Goal: Transaction & Acquisition: Book appointment/travel/reservation

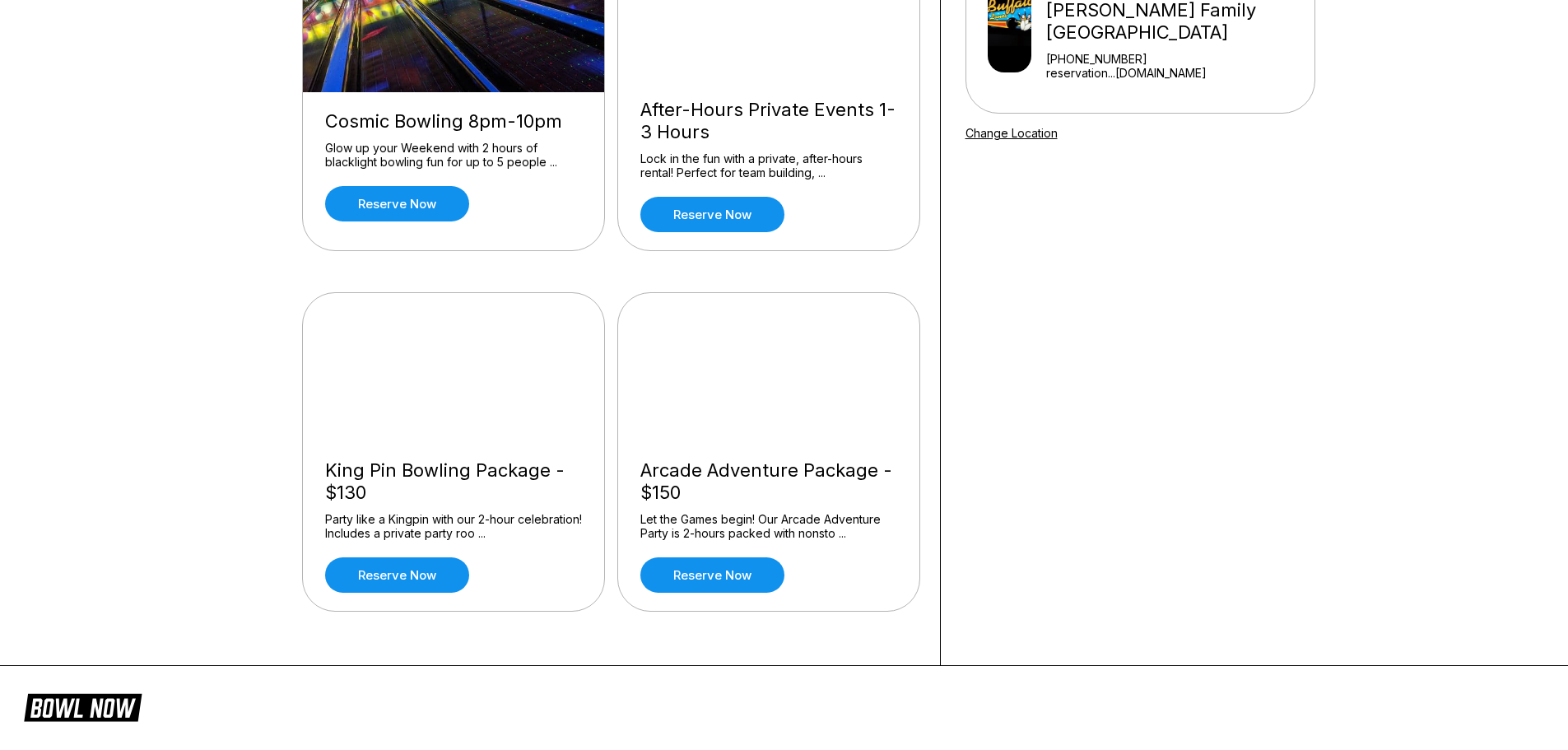
scroll to position [247, 0]
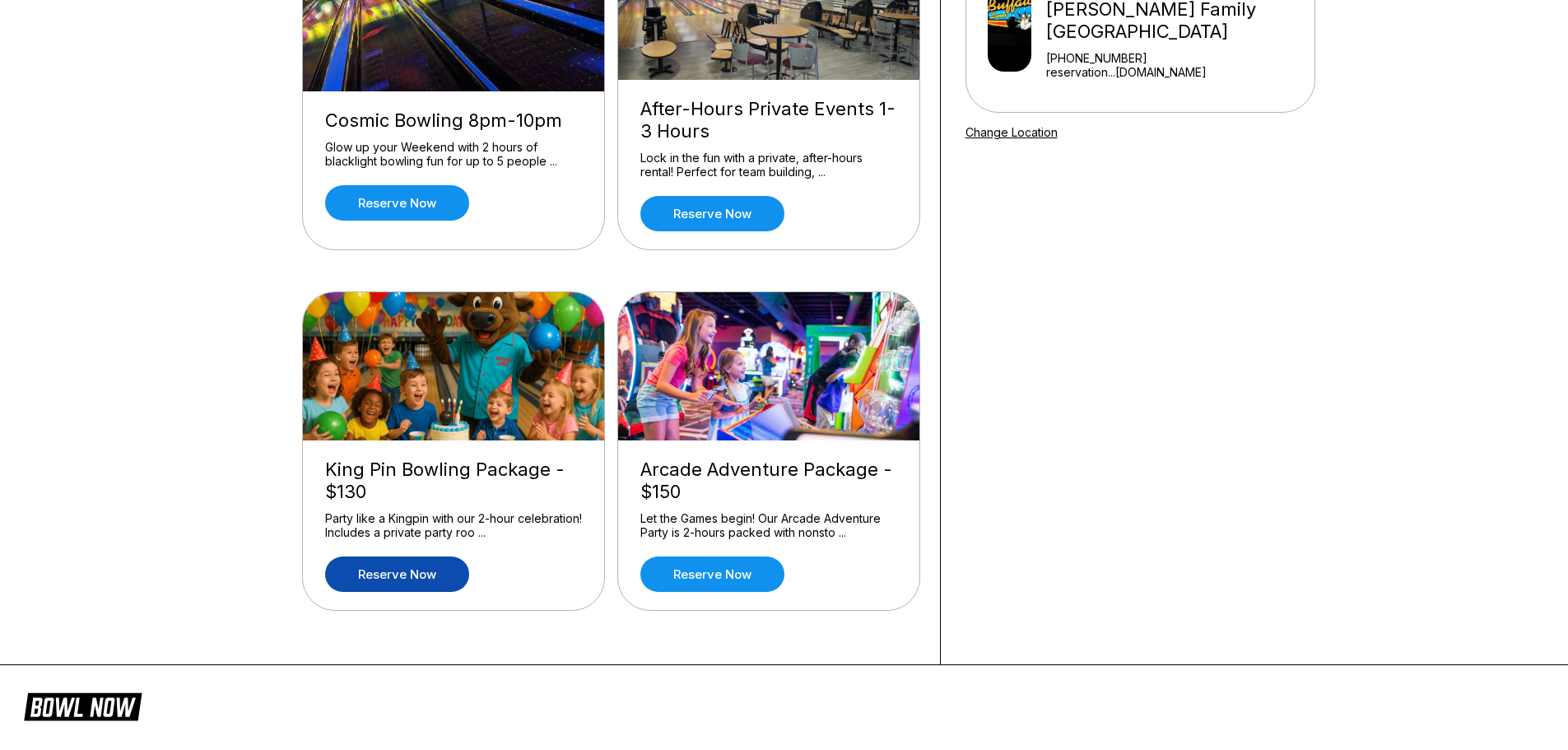
click at [440, 574] on link "Reserve now" at bounding box center [397, 573] width 144 height 35
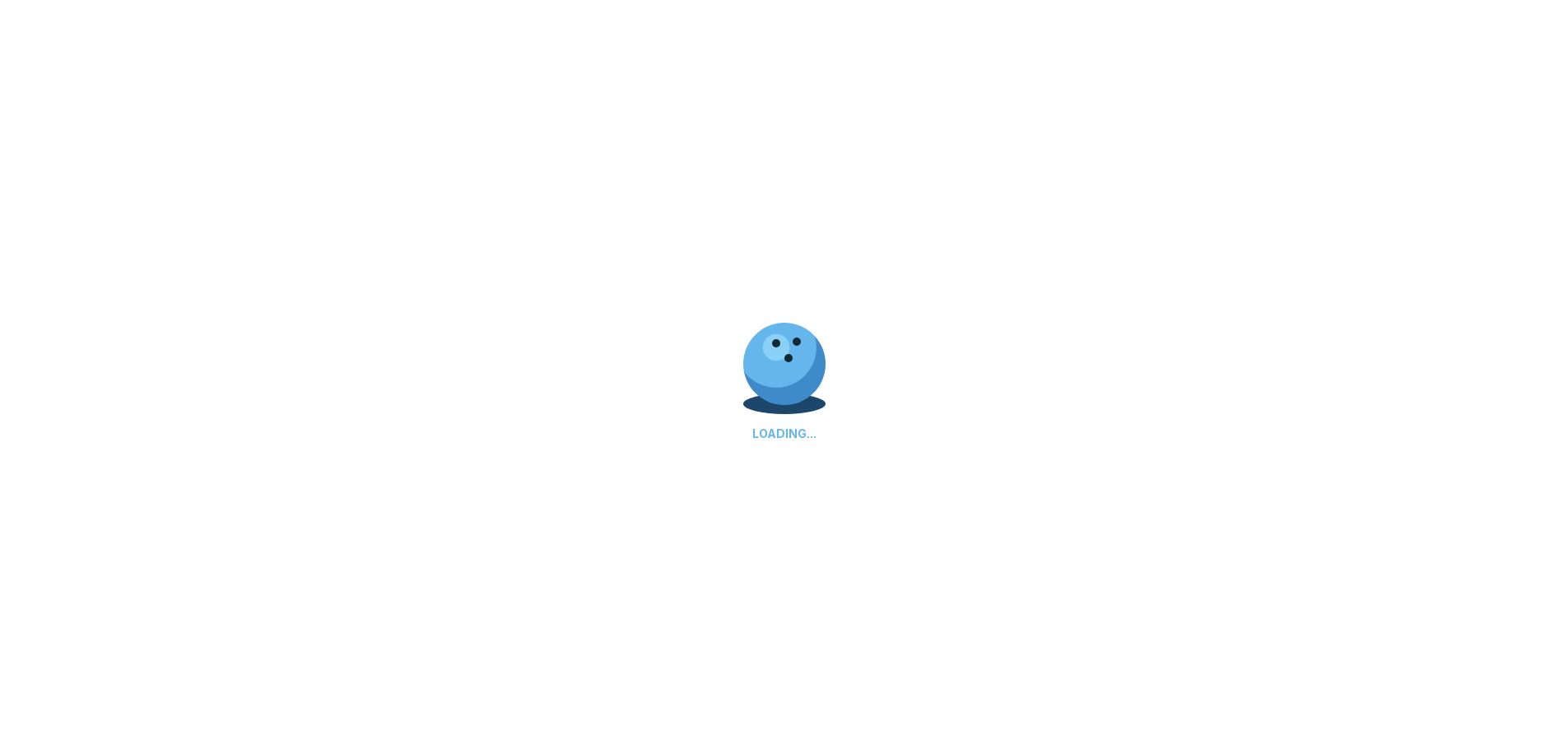
scroll to position [0, 0]
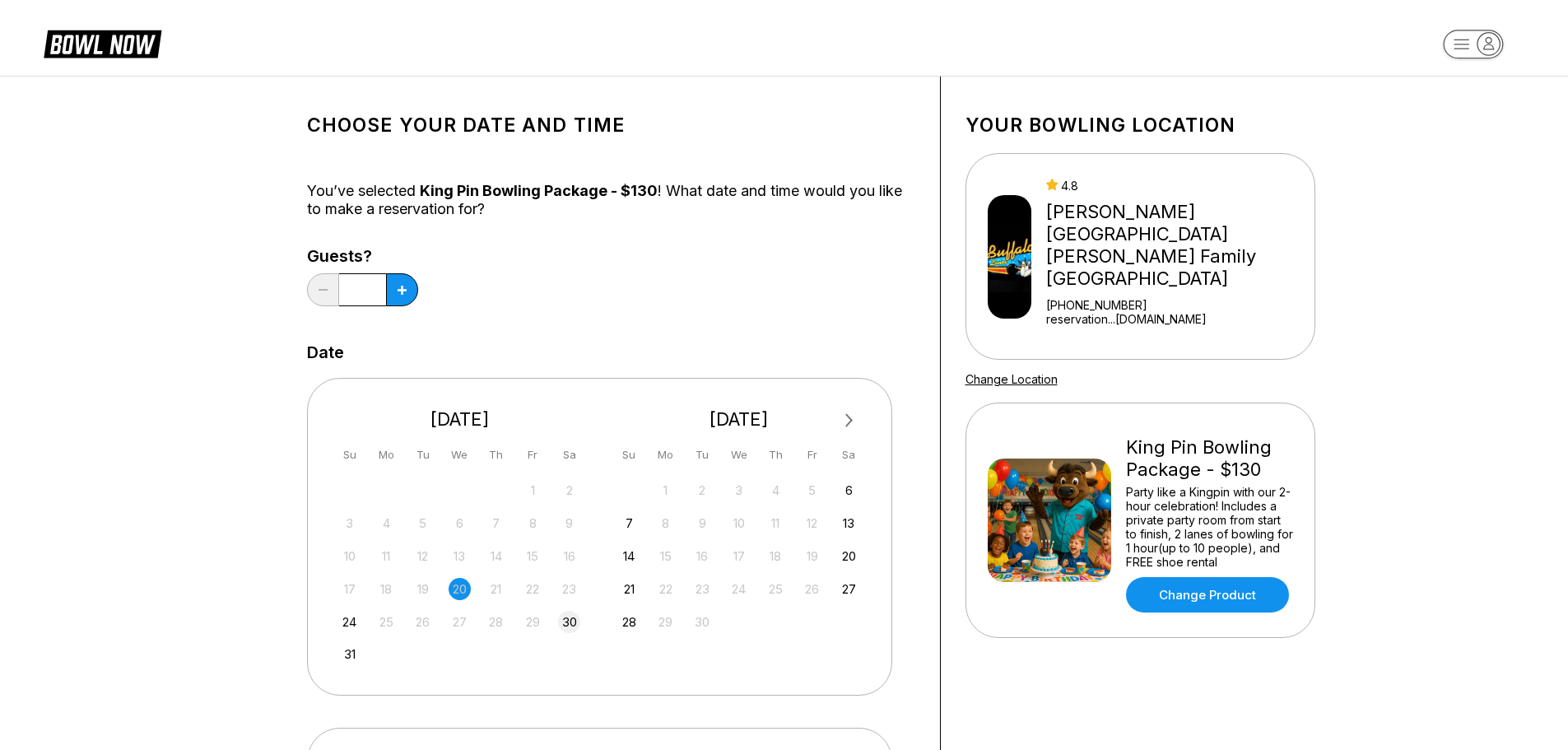
click at [571, 617] on div "30" at bounding box center [570, 621] width 22 height 22
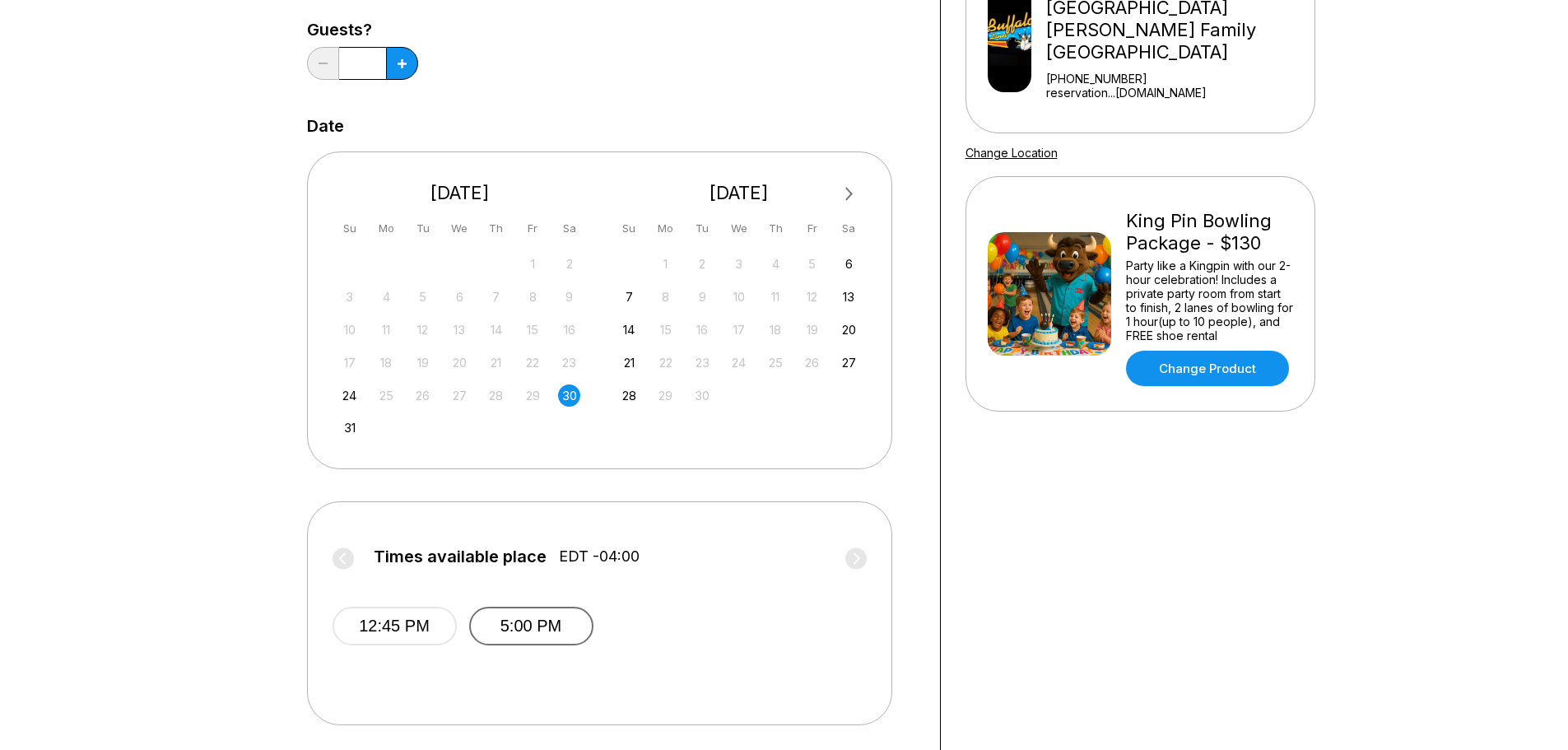
scroll to position [247, 0]
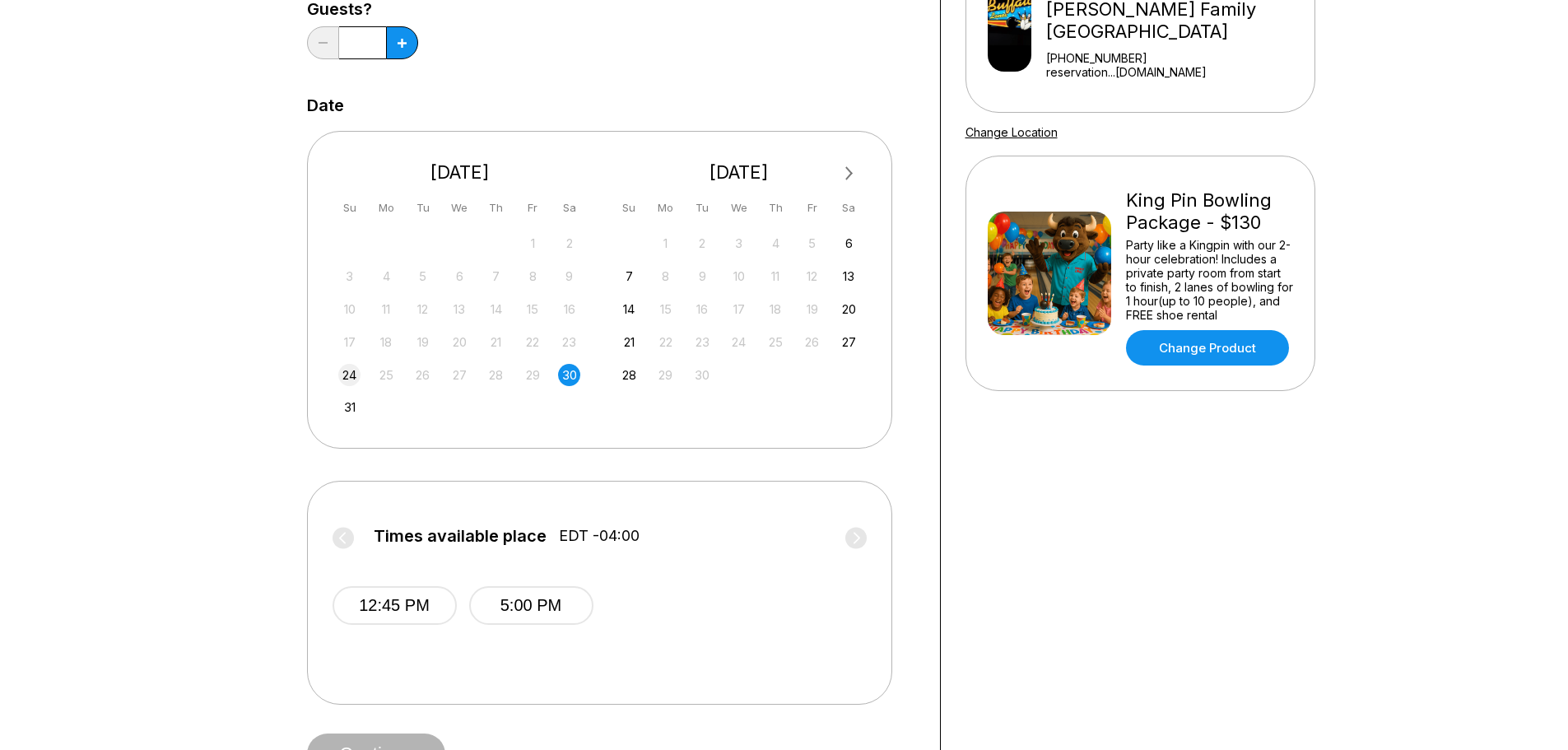
click at [353, 378] on div "24" at bounding box center [349, 375] width 22 height 22
click at [350, 405] on div "31" at bounding box center [349, 407] width 22 height 22
click at [632, 275] on div "7" at bounding box center [629, 276] width 22 height 22
click at [350, 412] on div "31" at bounding box center [349, 407] width 22 height 22
click at [350, 377] on div "24" at bounding box center [349, 375] width 22 height 22
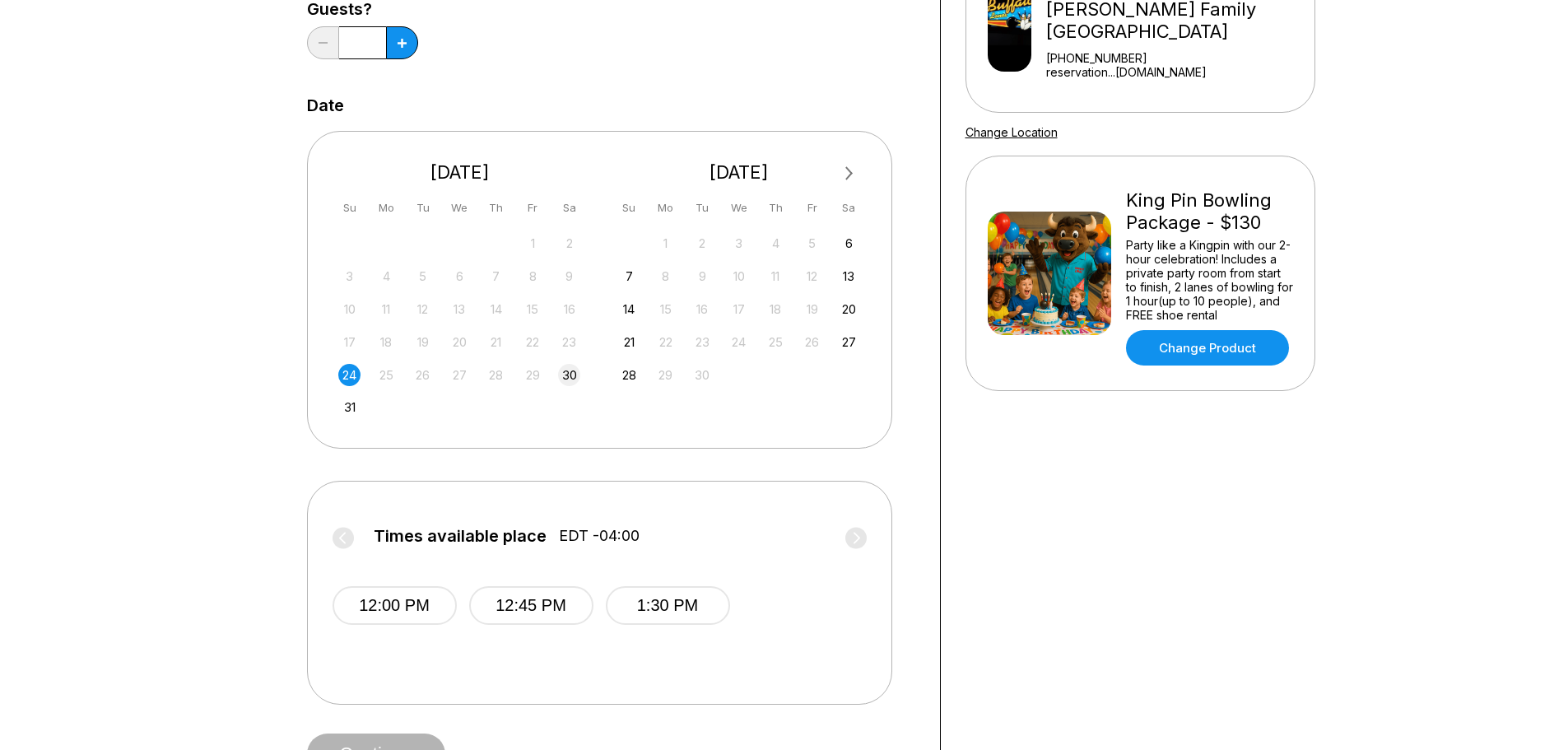
click at [568, 375] on div "30" at bounding box center [570, 375] width 22 height 22
click at [855, 276] on div "13" at bounding box center [849, 276] width 22 height 22
click at [808, 603] on button "3:30 PM" at bounding box center [804, 605] width 125 height 39
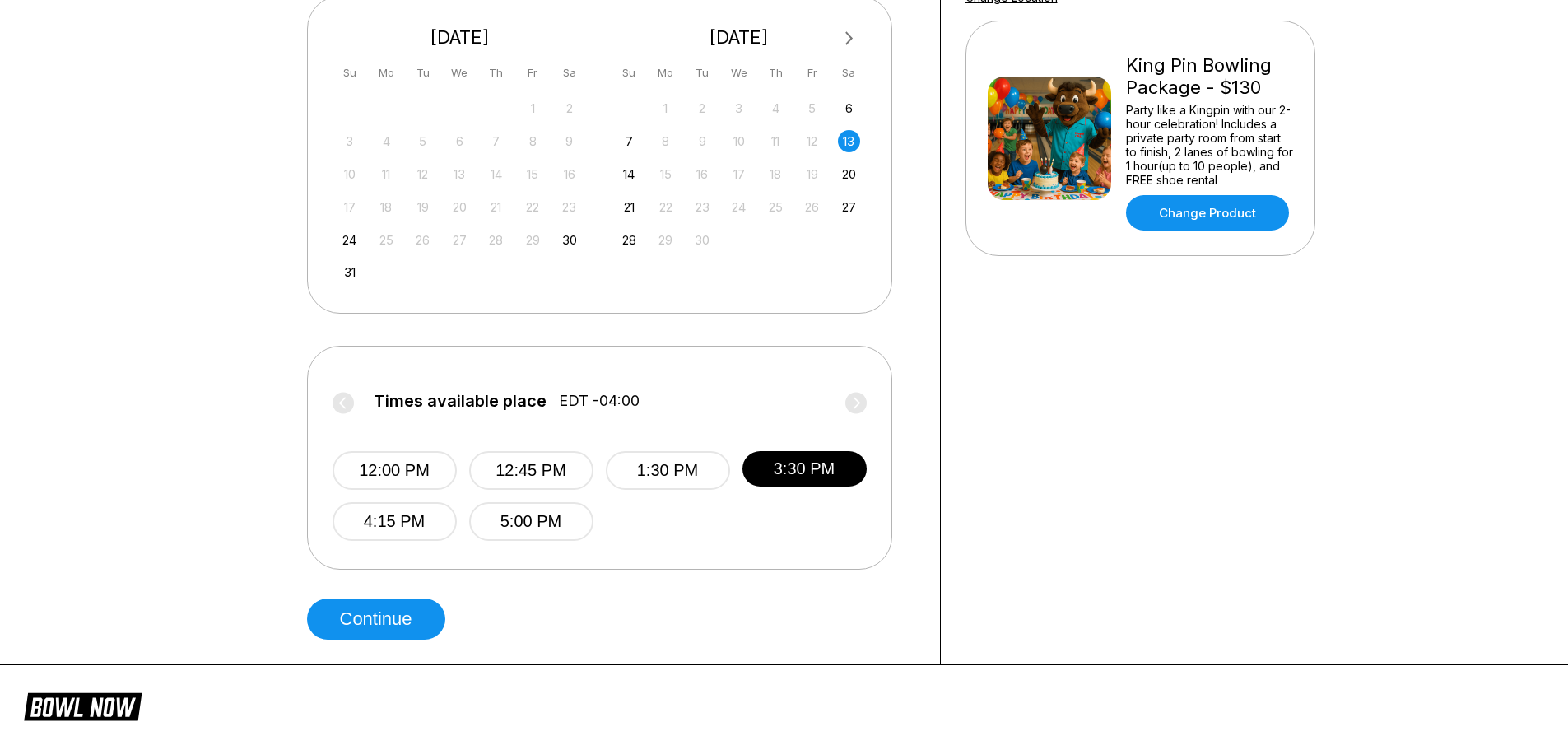
scroll to position [412, 0]
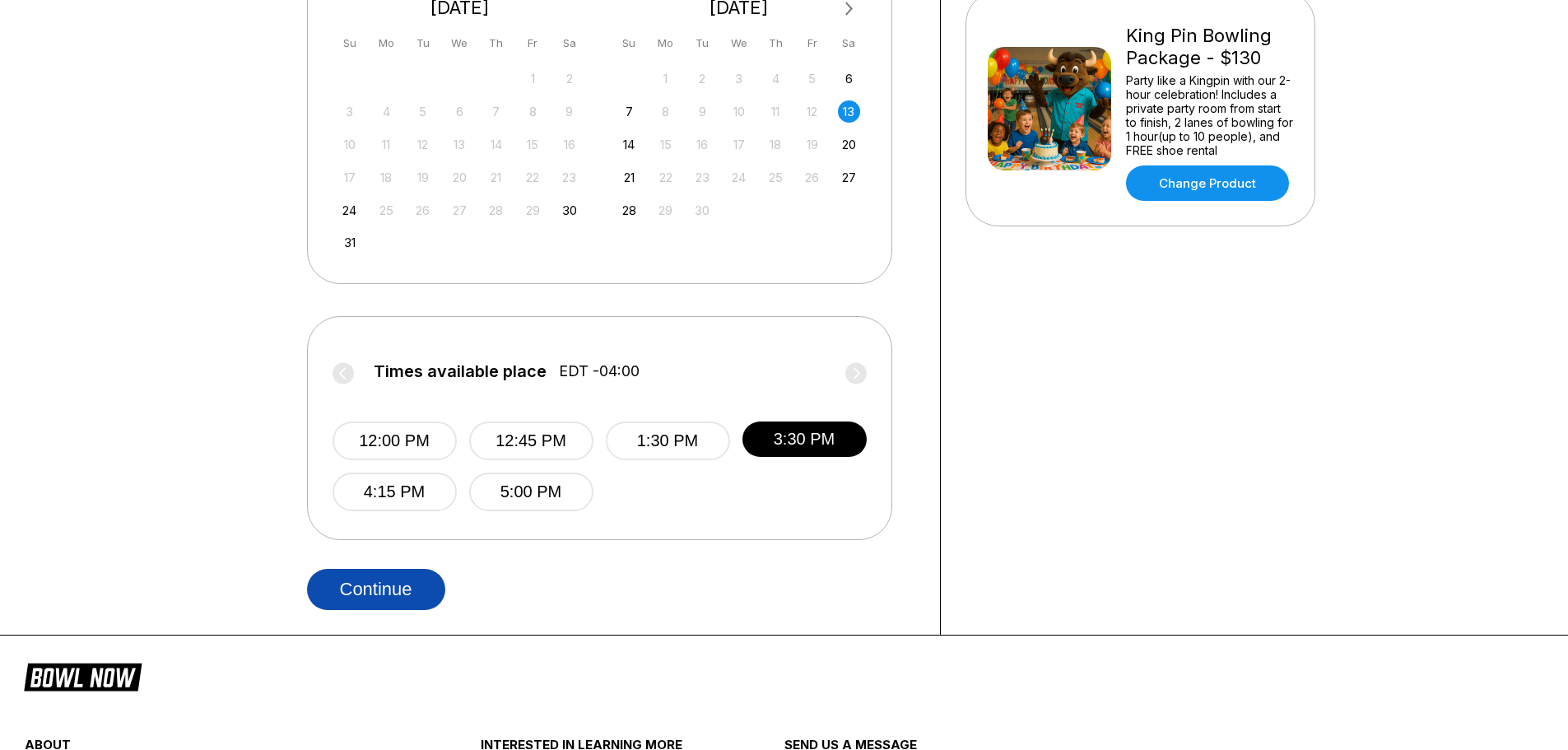
click at [381, 569] on button "Continue" at bounding box center [376, 588] width 139 height 41
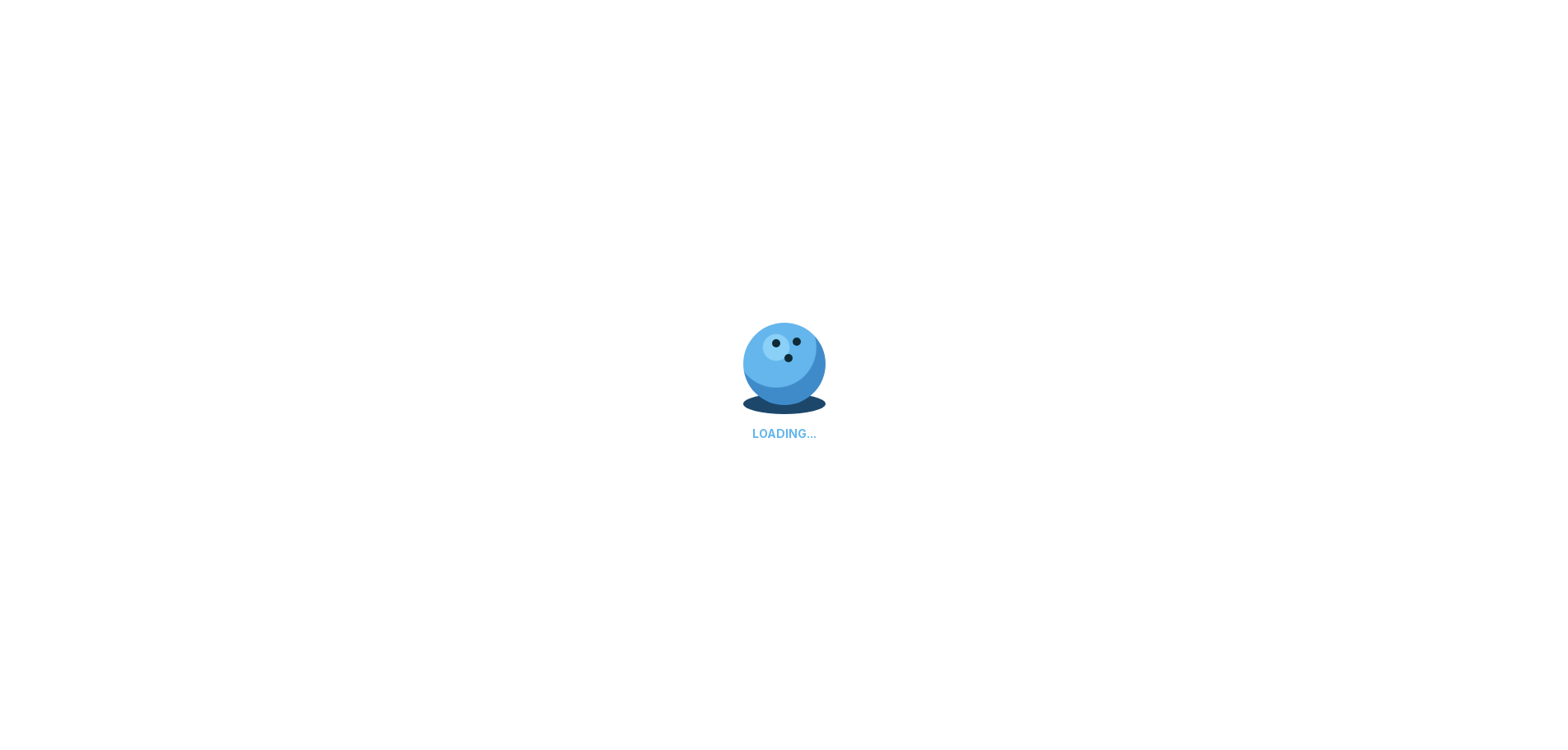
scroll to position [0, 0]
select select "**"
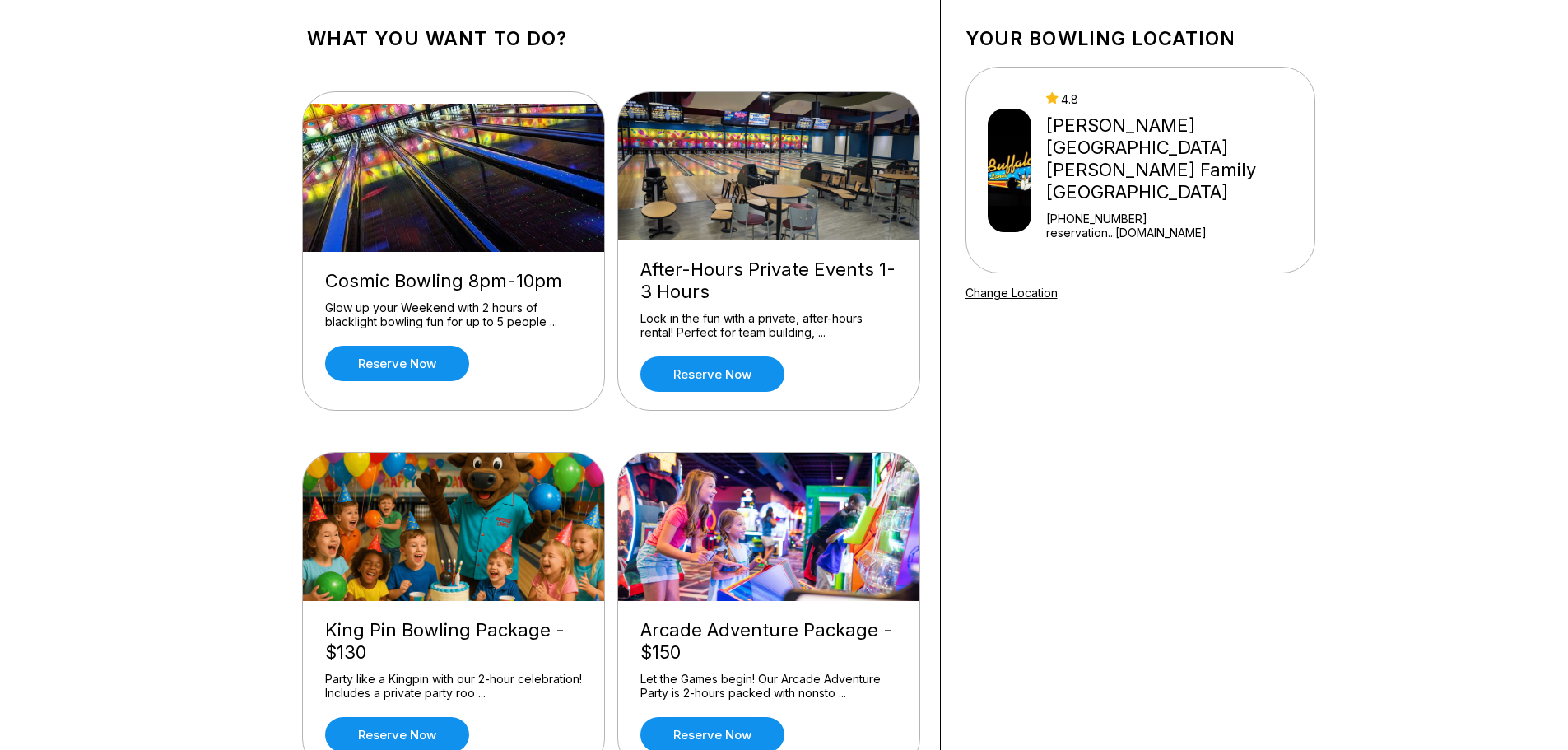
scroll to position [165, 0]
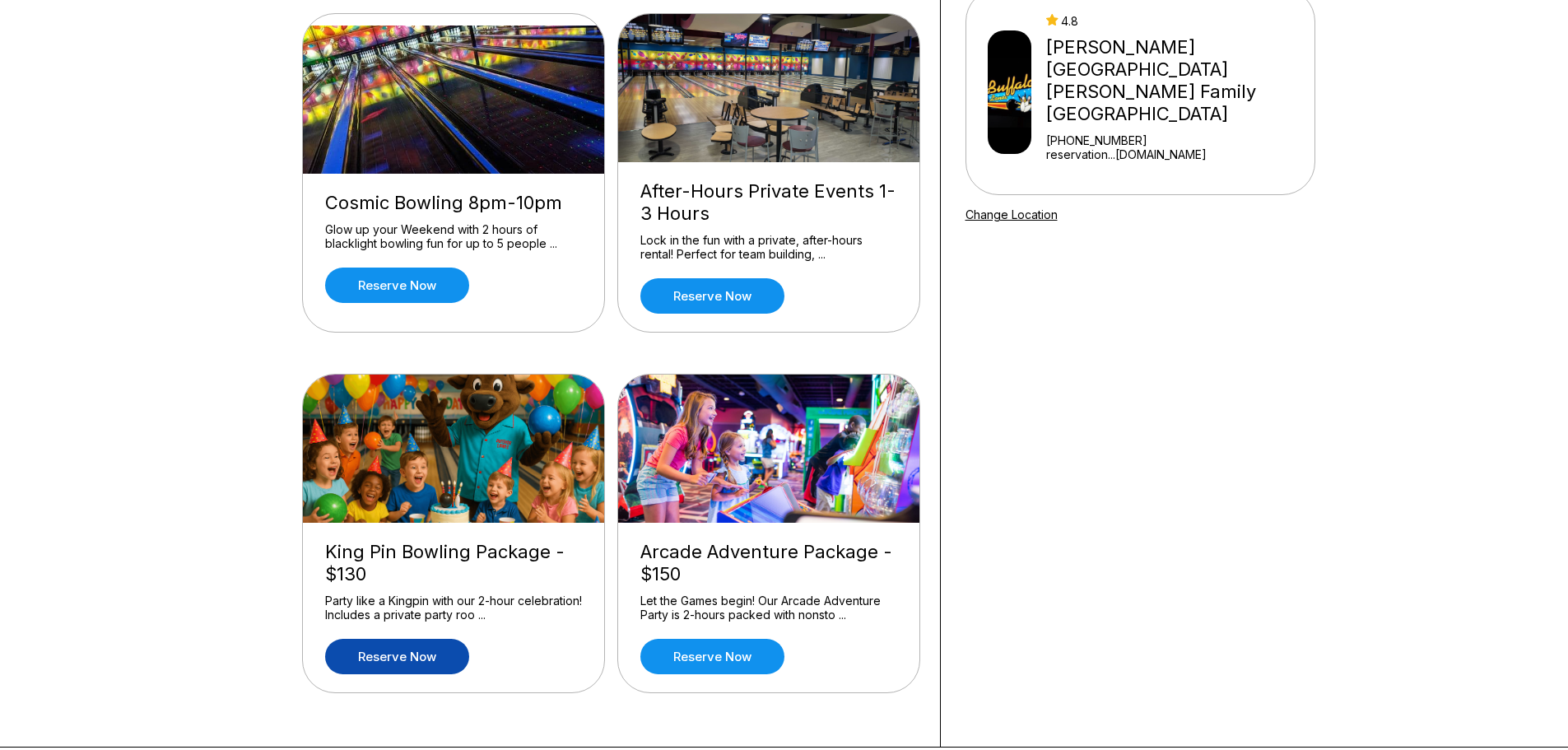
click at [411, 649] on link "Reserve now" at bounding box center [397, 655] width 144 height 35
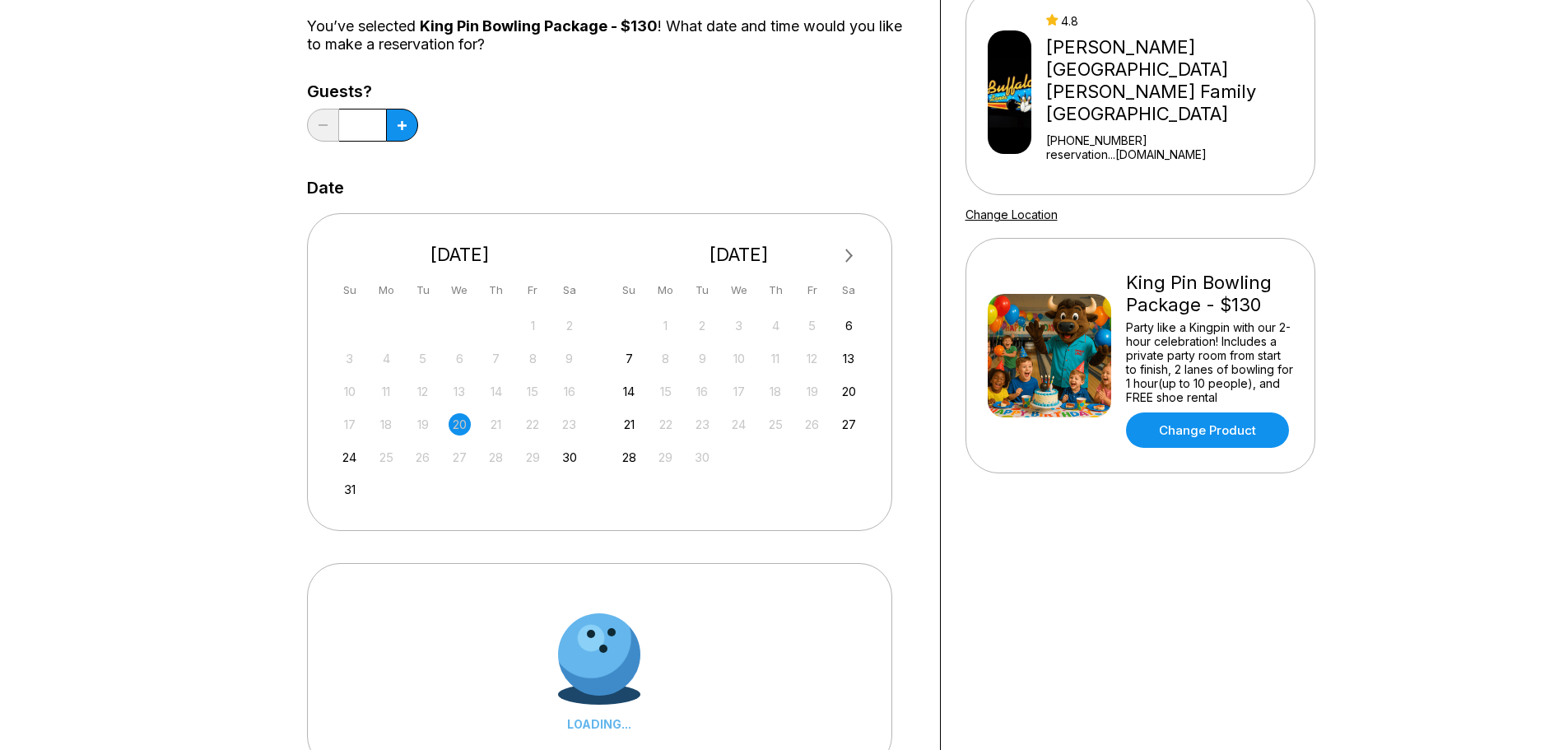
scroll to position [0, 0]
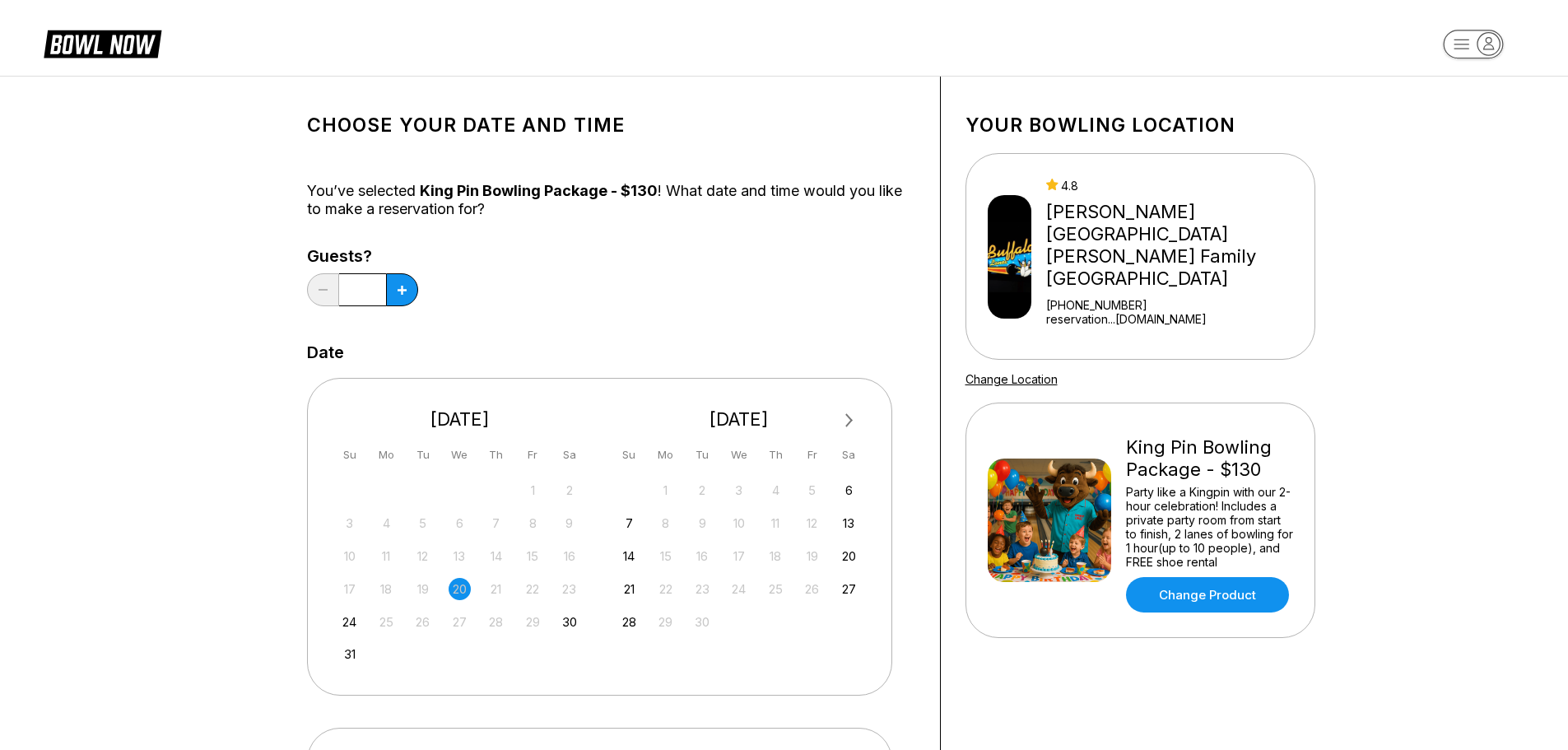
click at [848, 421] on span "Next Month" at bounding box center [848, 420] width 0 height 19
click at [853, 529] on div "8" at bounding box center [849, 523] width 22 height 22
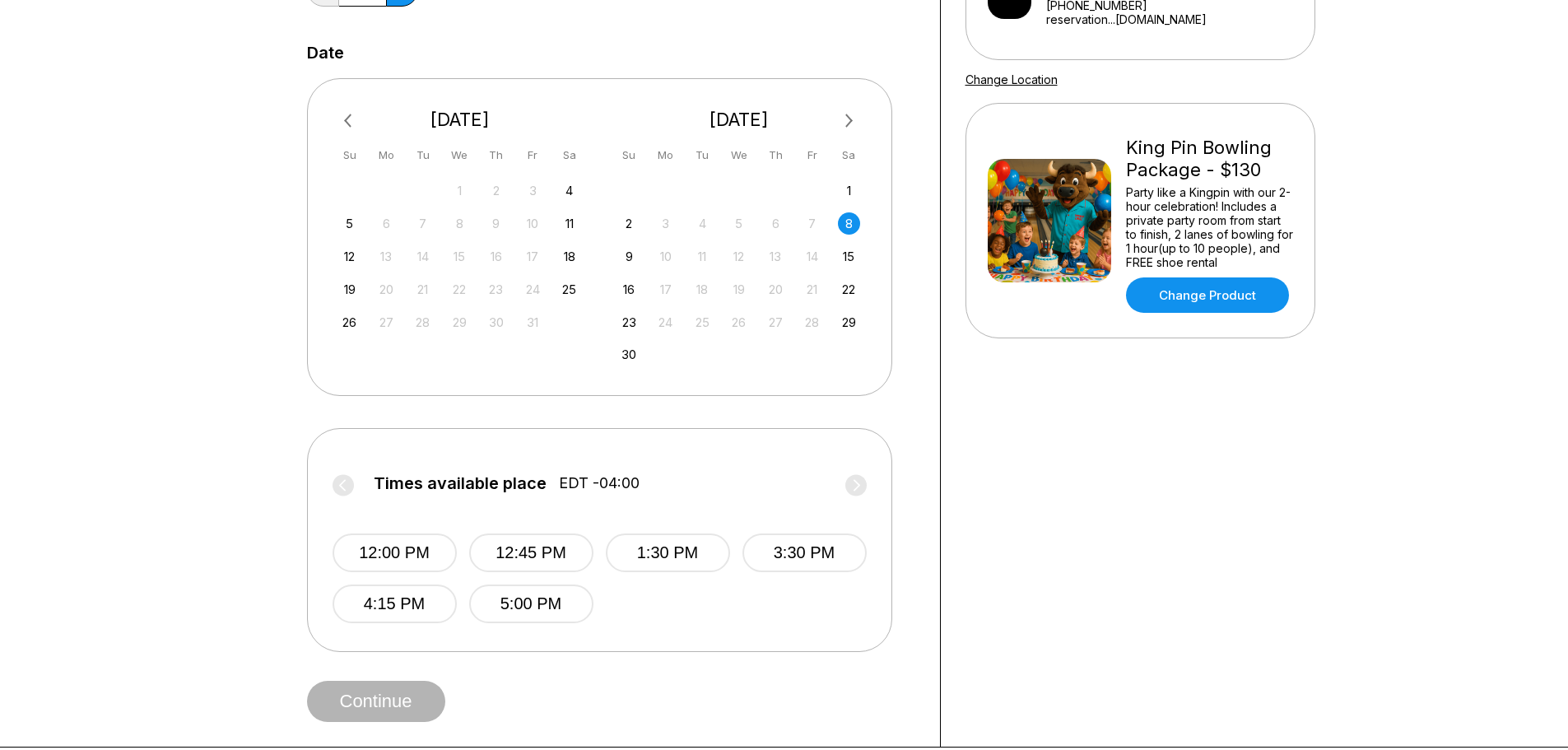
scroll to position [329, 0]
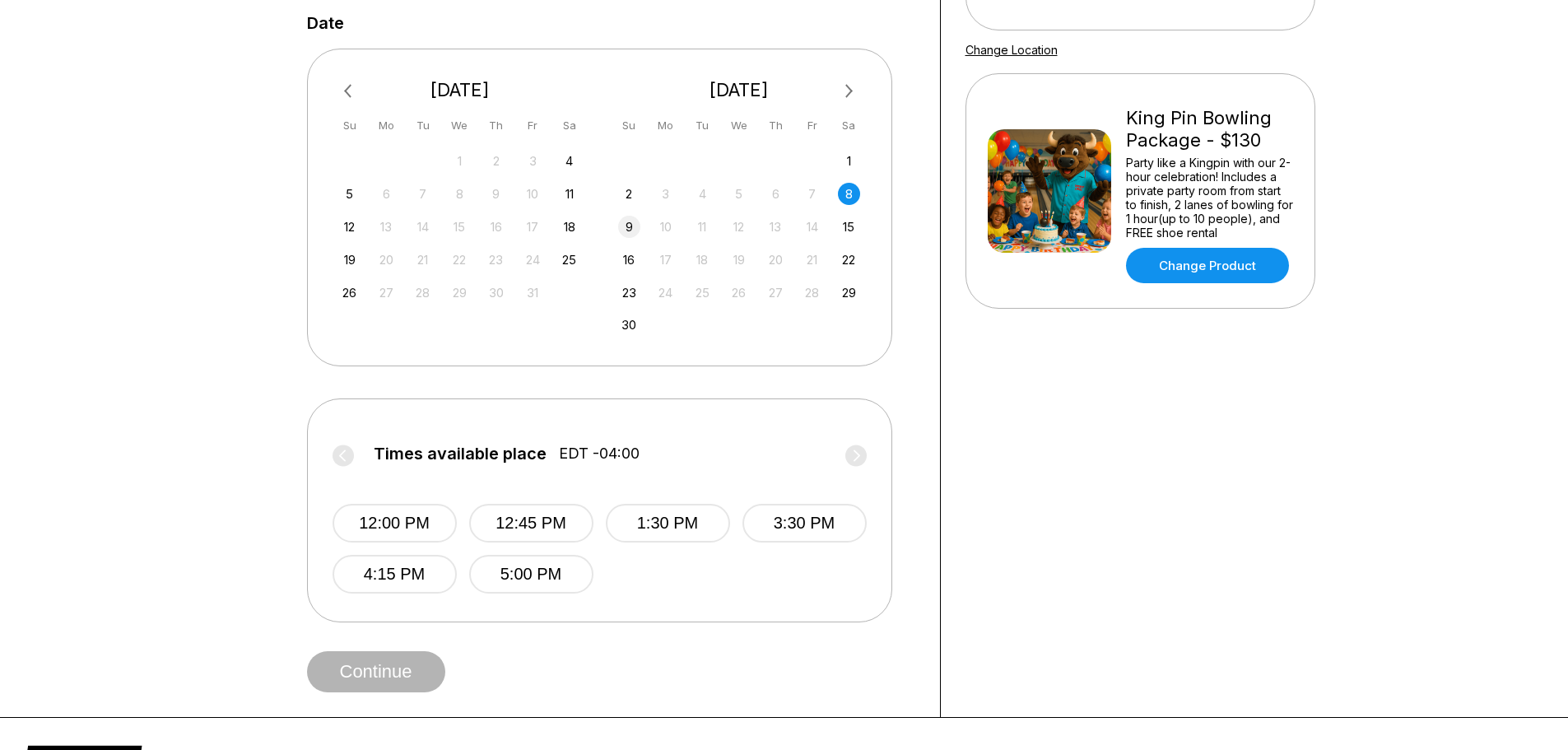
click at [629, 228] on div "9" at bounding box center [629, 226] width 22 height 22
click at [851, 230] on div "15" at bounding box center [849, 226] width 22 height 22
click at [633, 263] on div "16" at bounding box center [629, 259] width 22 height 22
click at [846, 254] on div "22" at bounding box center [849, 259] width 22 height 22
click at [626, 293] on div "23" at bounding box center [629, 292] width 22 height 22
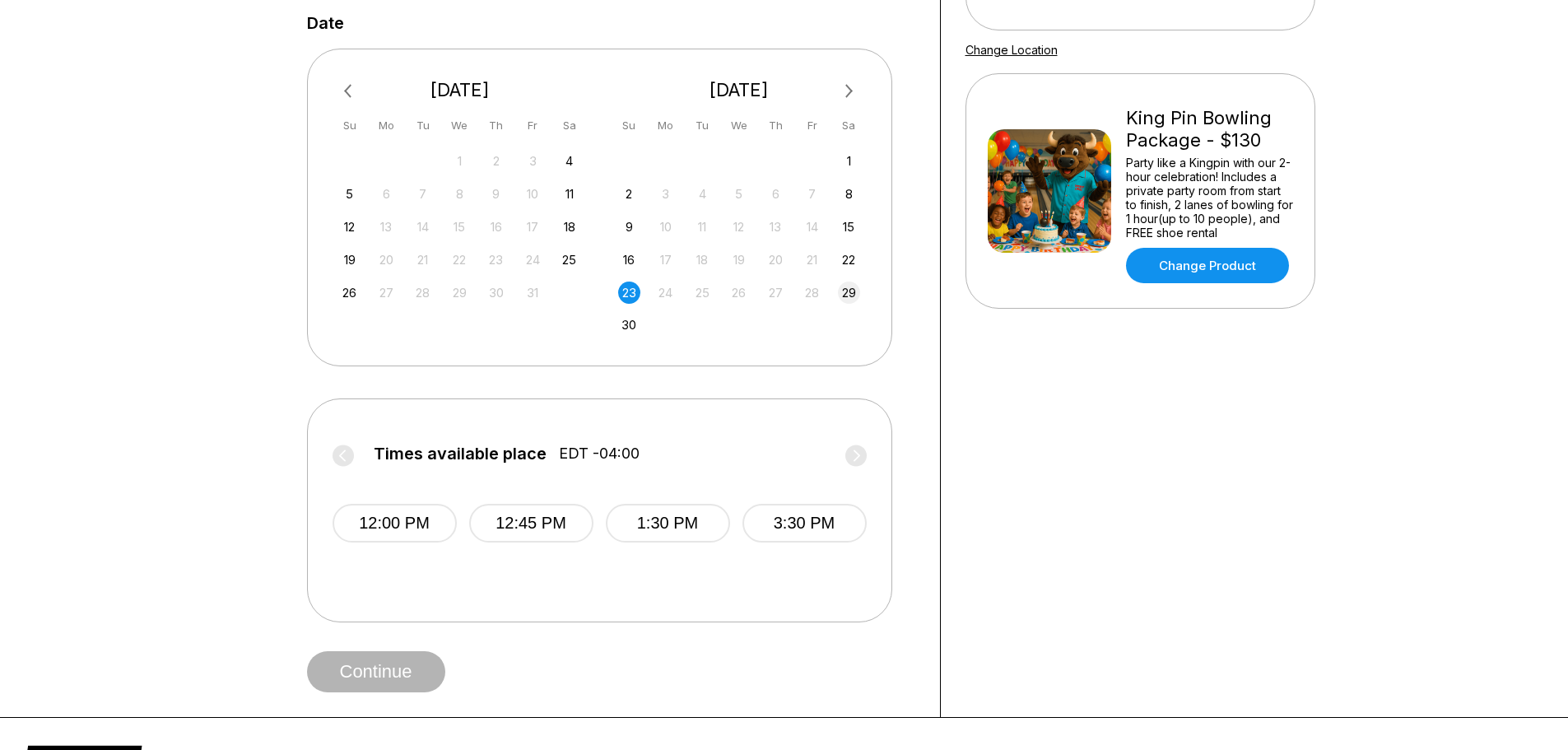
click at [854, 288] on div "29" at bounding box center [849, 292] width 22 height 22
click at [629, 318] on div "30" at bounding box center [629, 324] width 22 height 22
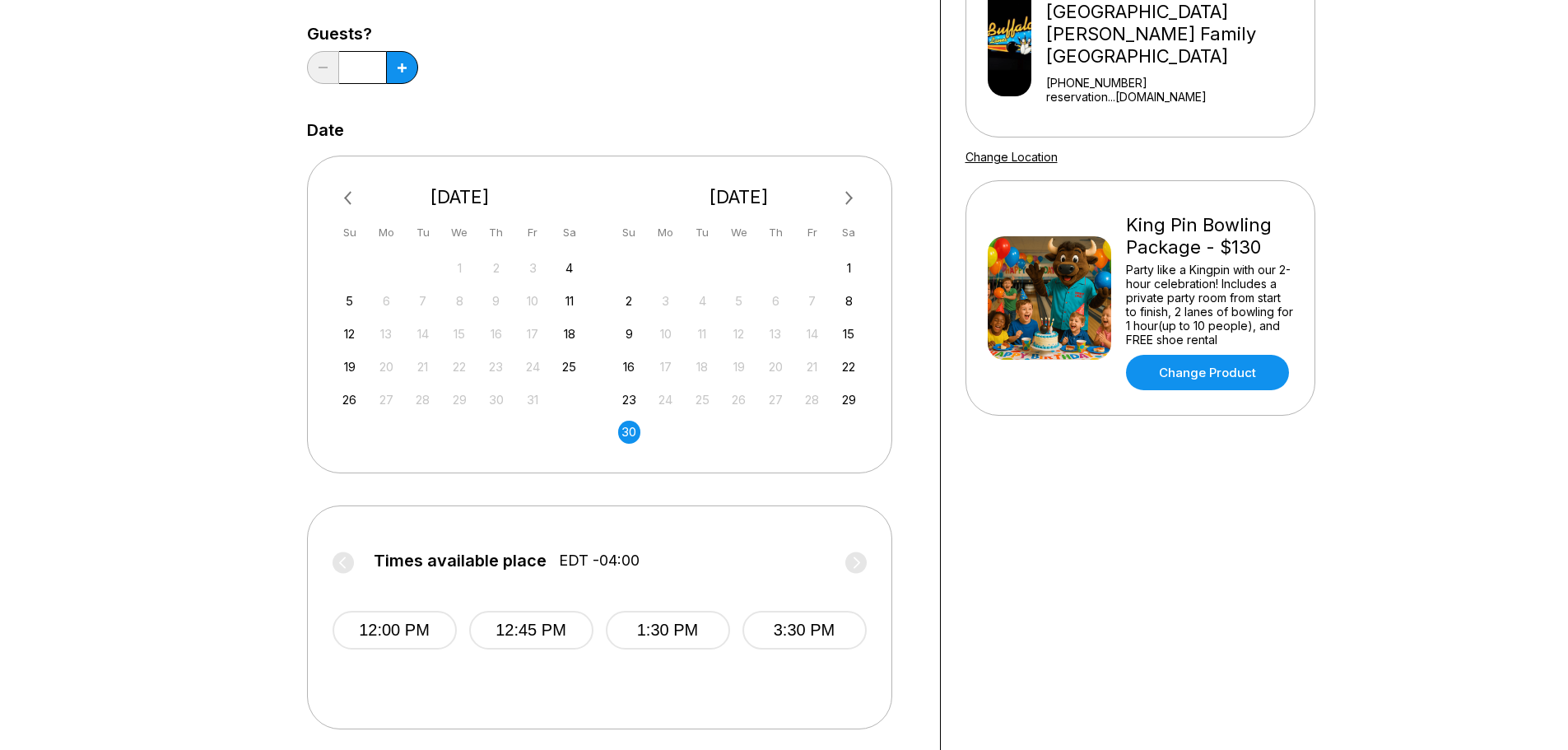
scroll to position [165, 0]
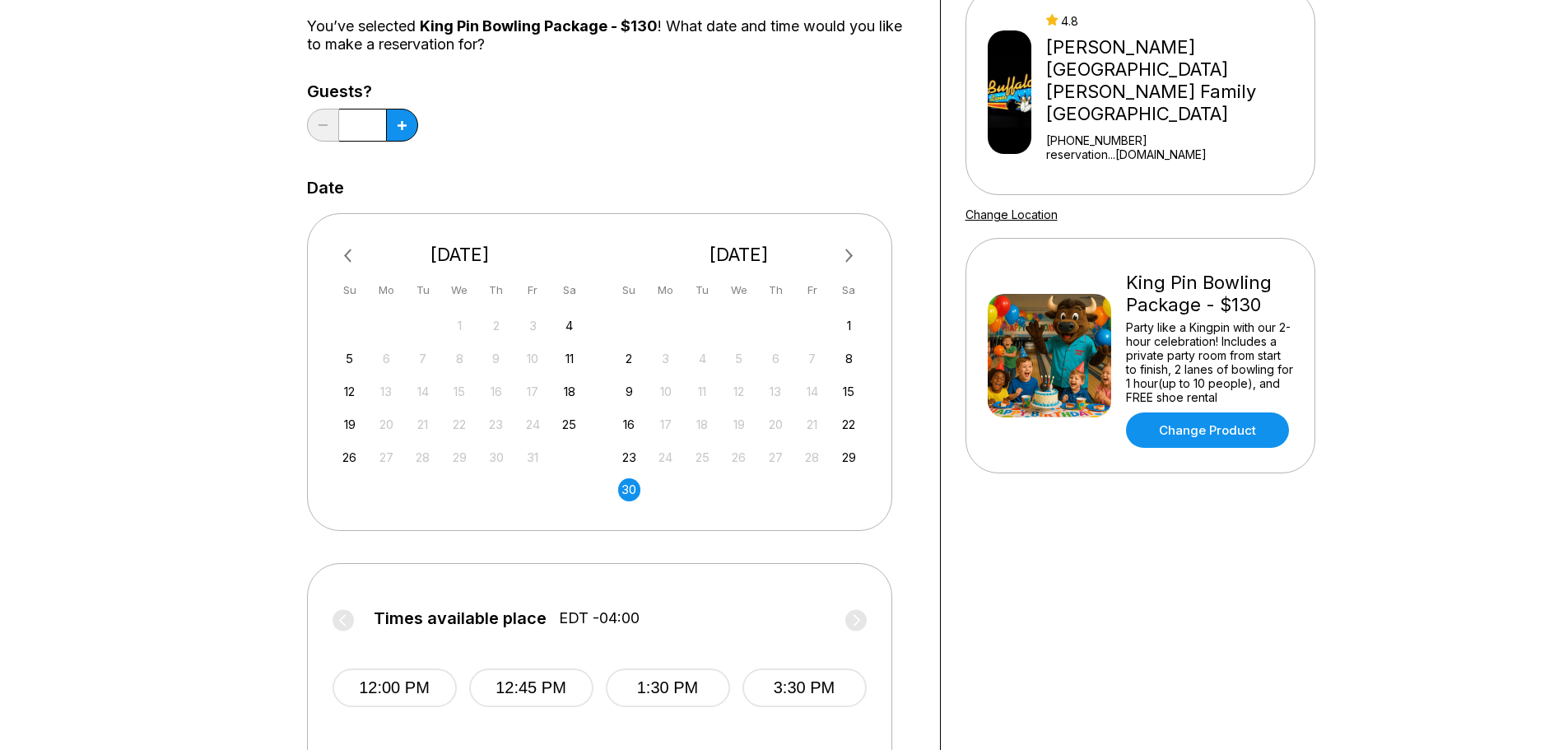
click at [351, 258] on span "Previous Month" at bounding box center [351, 255] width 0 height 19
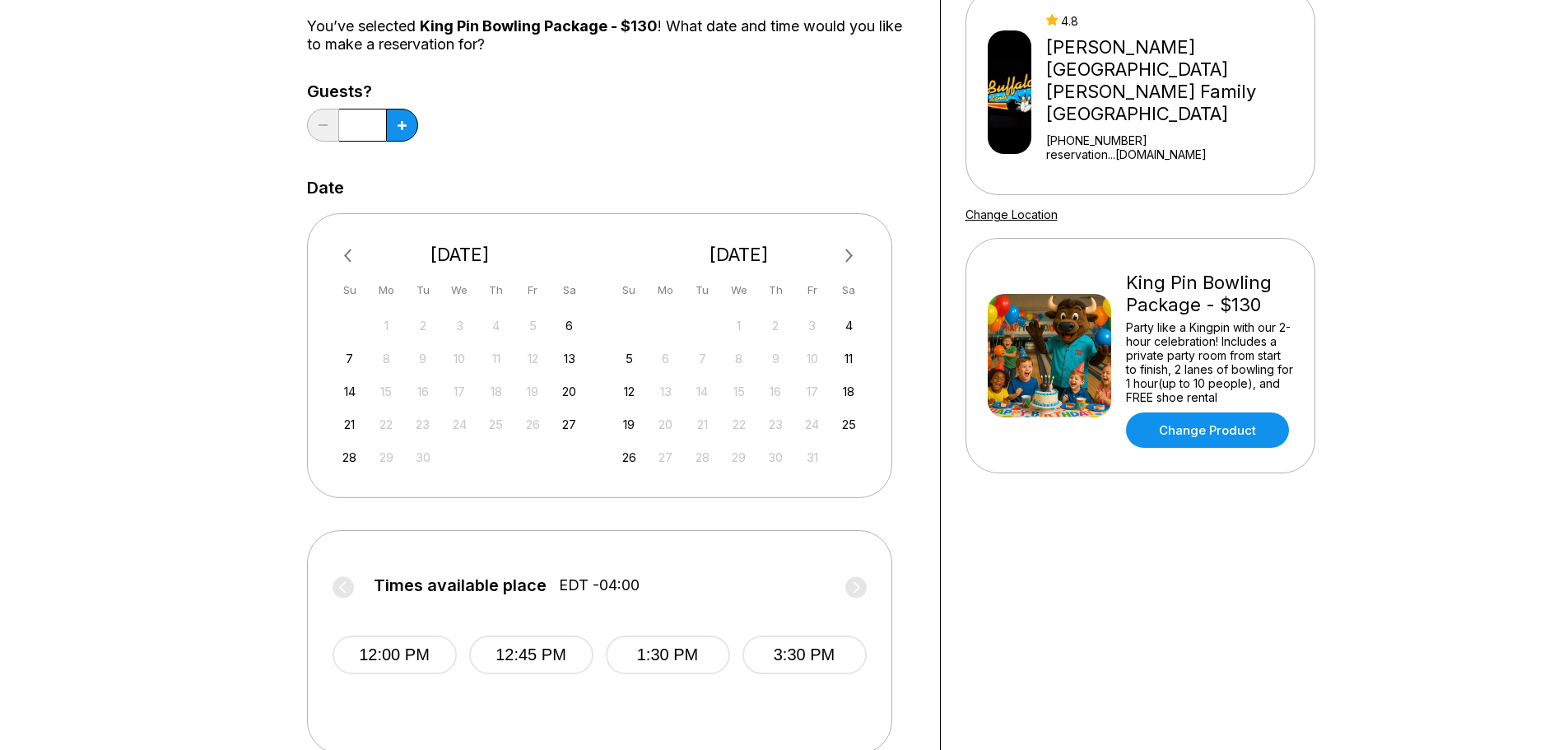
click at [351, 258] on span "Previous Month" at bounding box center [351, 255] width 0 height 19
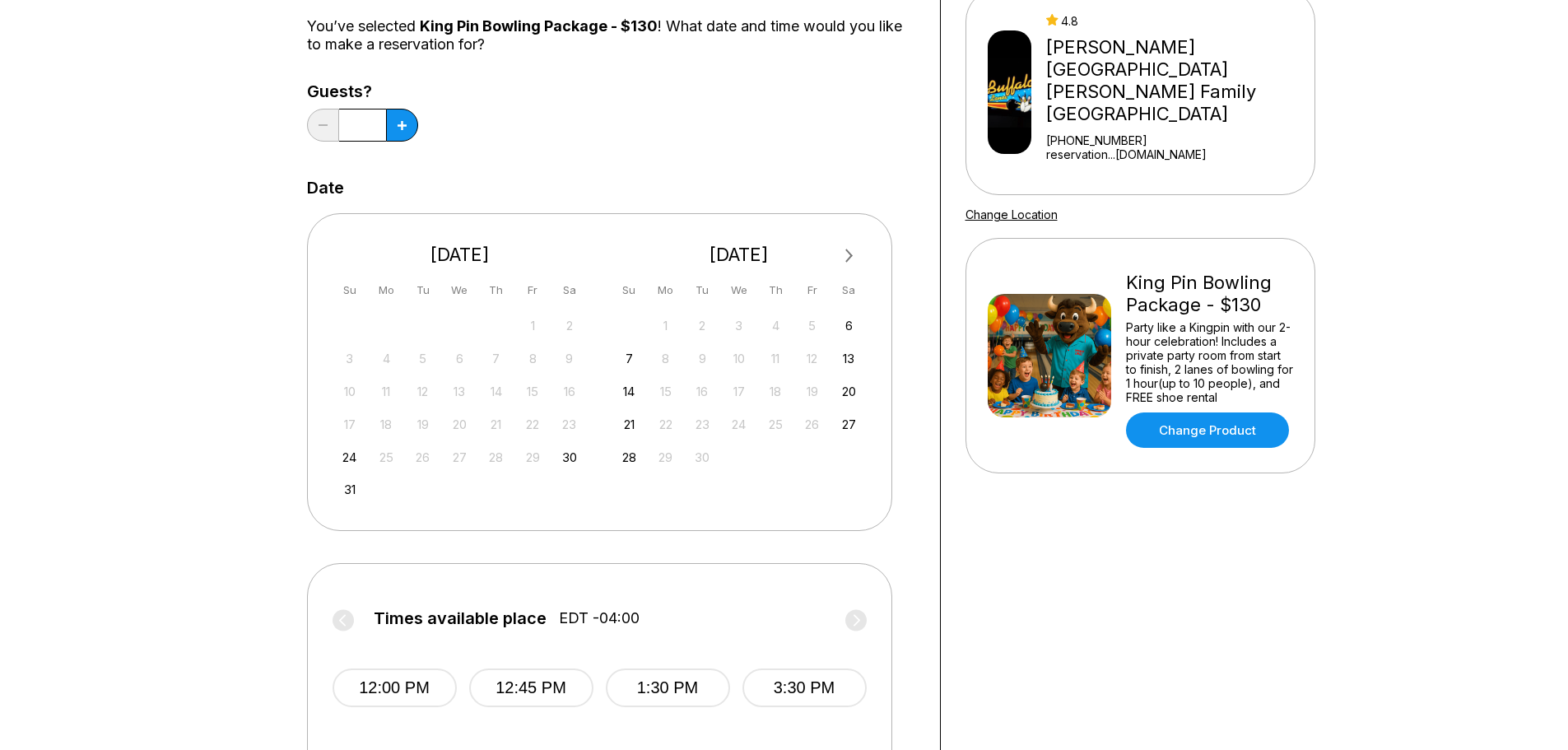
click at [851, 245] on button "Next Month" at bounding box center [849, 255] width 26 height 26
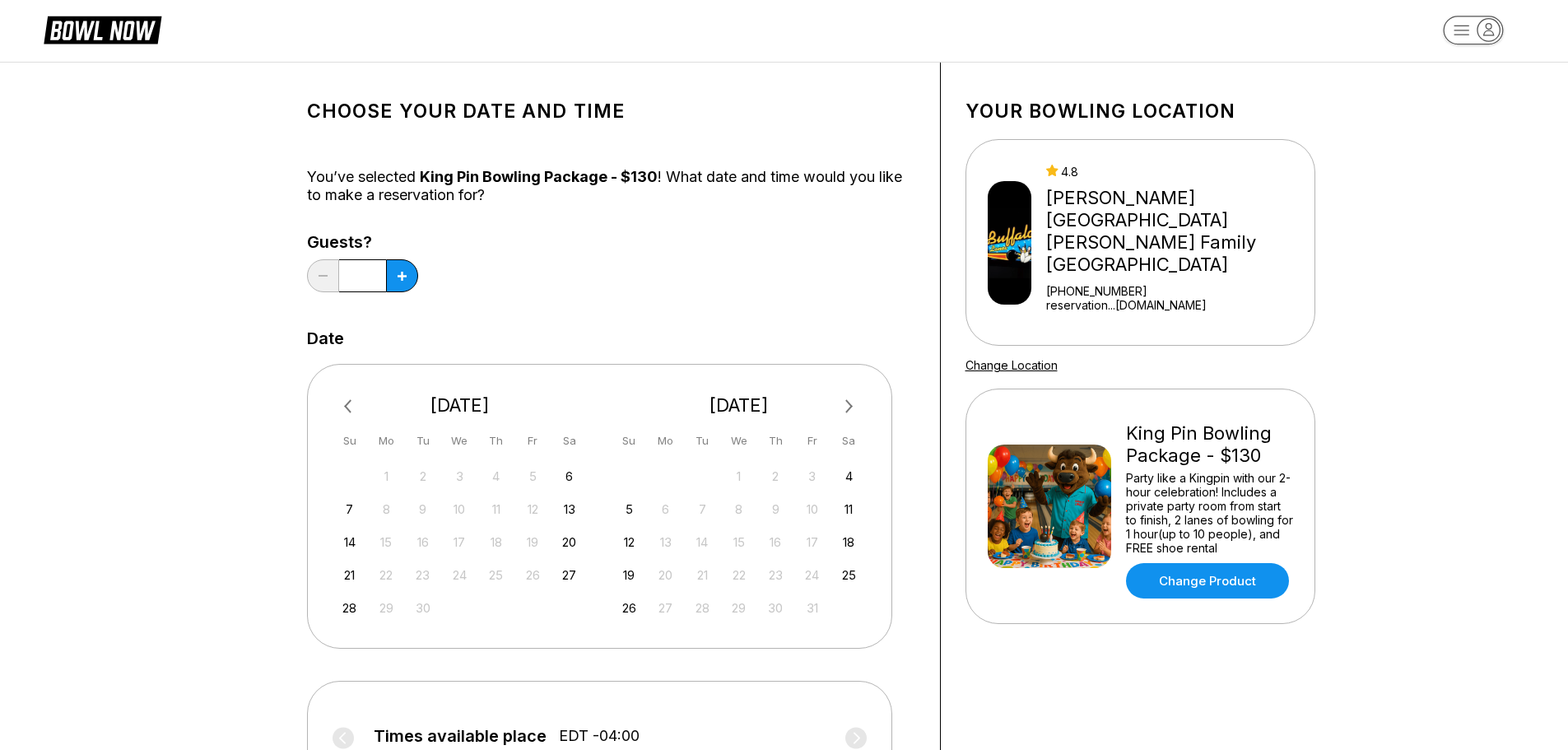
scroll to position [0, 0]
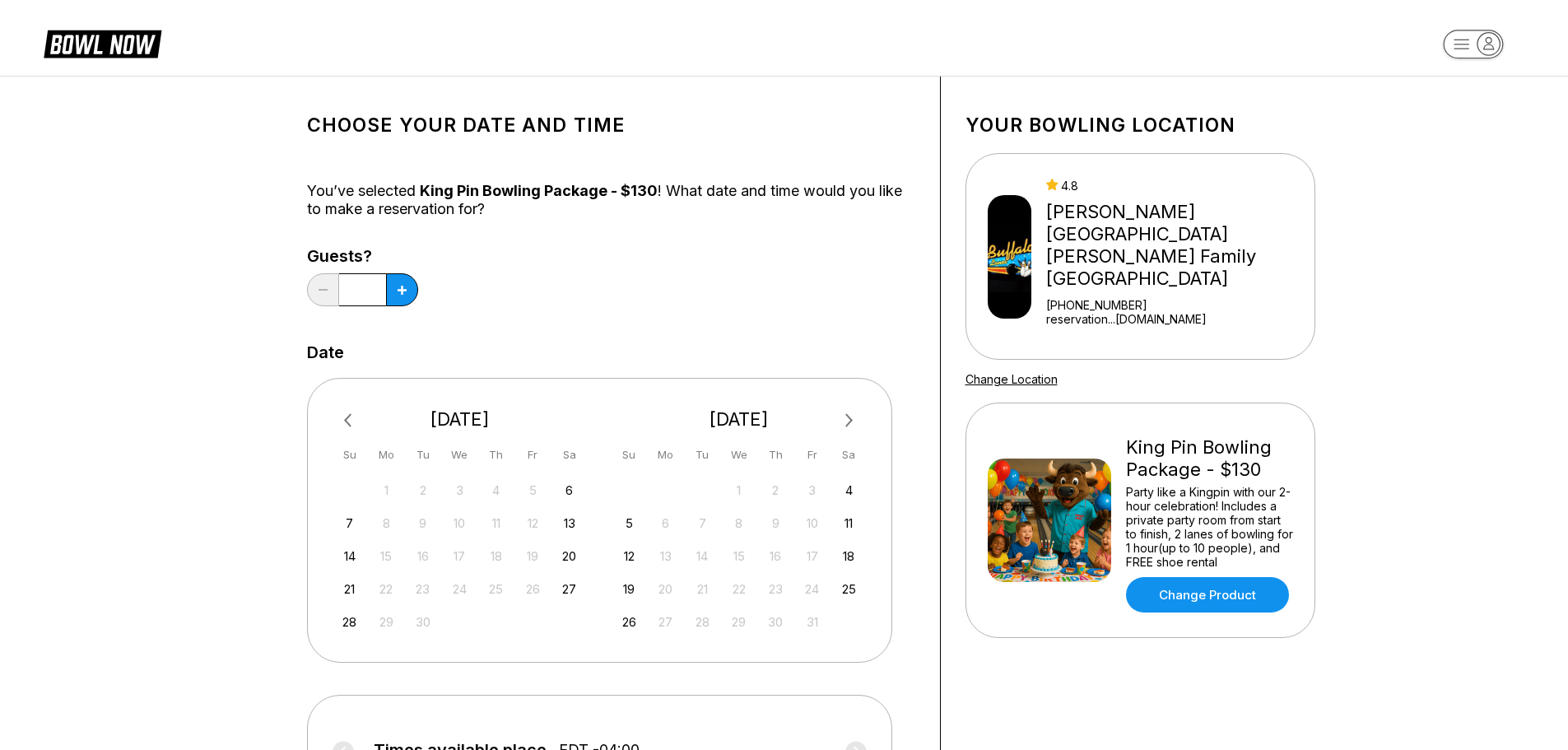
click at [343, 418] on button "Previous Month" at bounding box center [350, 421] width 26 height 26
